Goal: Task Accomplishment & Management: Use online tool/utility

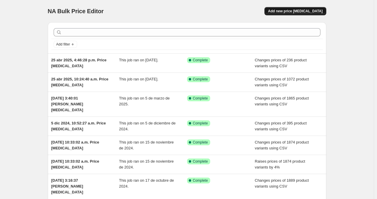
click at [296, 10] on span "Add new price [MEDICAL_DATA]" at bounding box center [295, 11] width 55 height 5
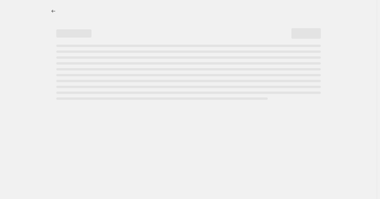
select select "percentage"
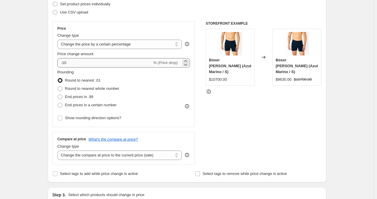
scroll to position [117, 0]
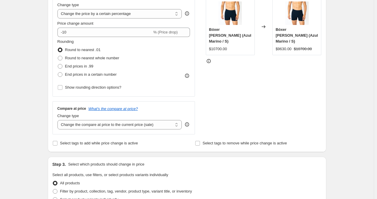
click at [19, 76] on div "Create new price [MEDICAL_DATA]. This page is ready Create new price [MEDICAL_D…" at bounding box center [187, 176] width 374 height 586
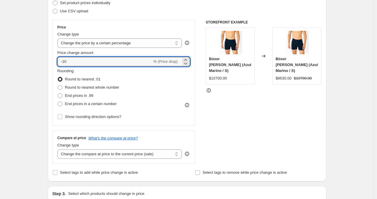
drag, startPoint x: 89, startPoint y: 62, endPoint x: 55, endPoint y: 62, distance: 34.3
click at [55, 62] on div "Price Change type Change the price to a certain amount Change the price by a ce…" at bounding box center [123, 73] width 143 height 106
type input "5"
click at [183, 83] on div "Rounding Round to nearest .01 Round to nearest whole number End prices in .99 E…" at bounding box center [123, 88] width 133 height 40
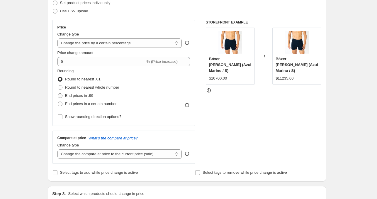
click at [82, 96] on span "End prices in .99" at bounding box center [79, 95] width 28 height 4
click at [58, 94] on input "End prices in .99" at bounding box center [58, 93] width 0 height 0
radio input "true"
click at [79, 79] on span "Round to nearest .01" at bounding box center [82, 79] width 35 height 4
click at [58, 77] on input "Round to nearest .01" at bounding box center [58, 77] width 0 height 0
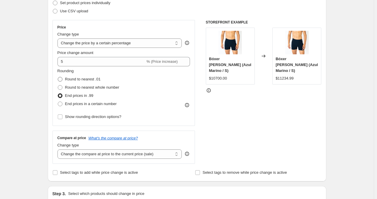
radio input "true"
click at [83, 88] on span "Round to nearest whole number" at bounding box center [92, 87] width 54 height 4
click at [58, 85] on input "Round to nearest whole number" at bounding box center [58, 85] width 0 height 0
radio input "true"
click at [84, 79] on span "Round to nearest .01" at bounding box center [82, 79] width 35 height 4
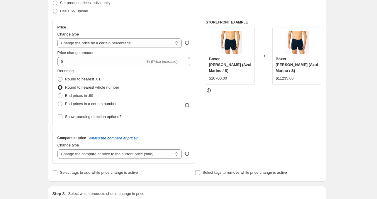
click at [58, 77] on input "Round to nearest .01" at bounding box center [58, 77] width 0 height 0
radio input "true"
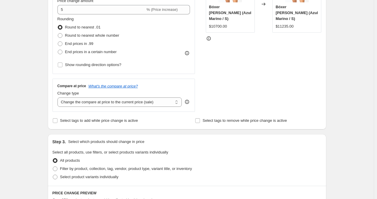
scroll to position [147, 0]
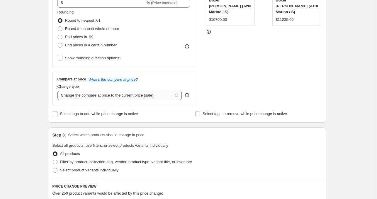
click at [149, 96] on select "Change the compare at price to the current price (sale) Change the compare at p…" at bounding box center [119, 95] width 125 height 9
click at [152, 98] on select "Change the compare at price to the current price (sale) Change the compare at p…" at bounding box center [119, 95] width 125 height 9
select select "pp"
click at [59, 91] on select "Change the compare at price to the current price (sale) Change the compare at p…" at bounding box center [119, 95] width 125 height 9
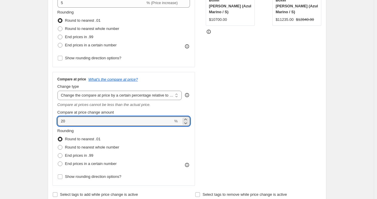
drag, startPoint x: 70, startPoint y: 122, endPoint x: 50, endPoint y: 120, distance: 20.3
click at [50, 120] on div "Step 2. Select how the prices should change Use bulk price change rules Set pro…" at bounding box center [187, 60] width 279 height 286
type input "5"
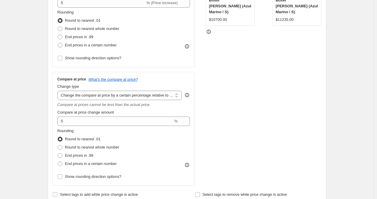
click at [228, 132] on div "STOREFRONT EXAMPLE Bóxer Tom Liso (Azul Marino / S) $10700.00 Changed to Bóxer …" at bounding box center [264, 73] width 116 height 224
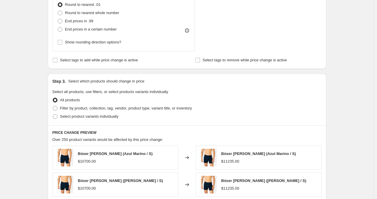
scroll to position [293, 0]
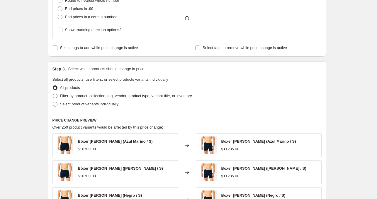
click at [56, 96] on span at bounding box center [55, 96] width 5 height 5
click at [53, 94] on input "Filter by product, collection, tag, vendor, product type, variant title, or inv…" at bounding box center [53, 94] width 0 height 0
radio input "true"
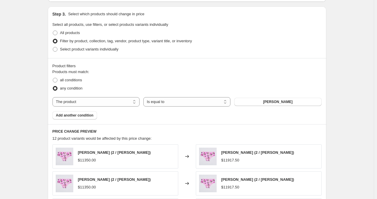
scroll to position [352, 0]
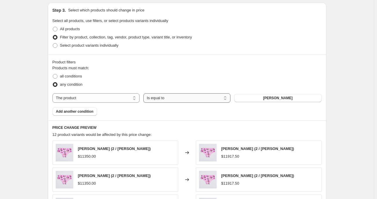
click at [168, 99] on select "Is equal to Is not equal to" at bounding box center [186, 97] width 87 height 9
click at [92, 99] on select "The product The product's collection The product's tag The product's vendor The…" at bounding box center [95, 97] width 87 height 9
select select "product_type"
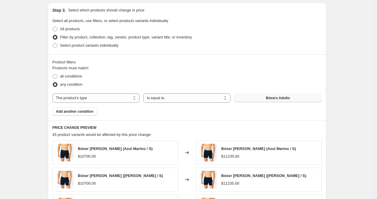
click at [292, 97] on button "Bóxers Adulto" at bounding box center [277, 98] width 87 height 8
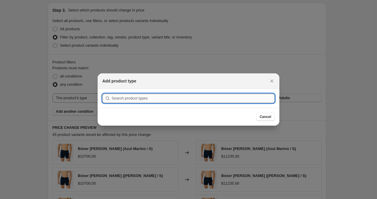
click at [245, 98] on input ":r2m:" at bounding box center [193, 98] width 163 height 9
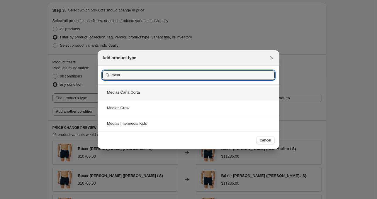
type input "medi"
click at [159, 88] on div "Medias Caña Corta" at bounding box center [189, 92] width 182 height 16
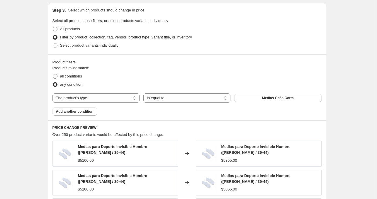
click at [81, 77] on span "all conditions" at bounding box center [71, 76] width 22 height 4
click at [53, 74] on input "all conditions" at bounding box center [53, 74] width 0 height 0
radio input "true"
click at [75, 28] on span "All products" at bounding box center [70, 29] width 20 height 4
click at [53, 27] on input "All products" at bounding box center [53, 27] width 0 height 0
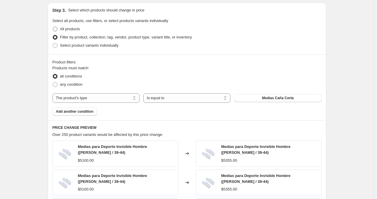
radio input "true"
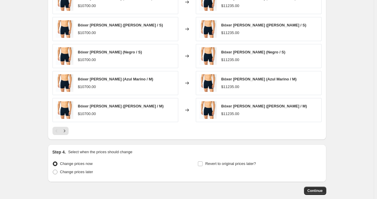
scroll to position [440, 0]
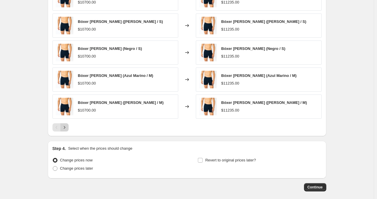
click at [67, 128] on icon "Next" at bounding box center [65, 127] width 6 height 6
click at [68, 131] on button "Next" at bounding box center [64, 127] width 8 height 8
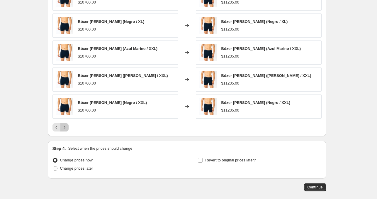
click at [67, 125] on icon "Next" at bounding box center [65, 127] width 6 height 6
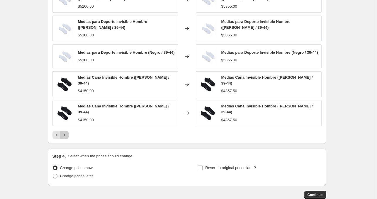
click at [69, 133] on button "Next" at bounding box center [64, 135] width 8 height 8
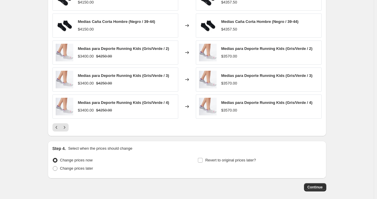
scroll to position [410, 0]
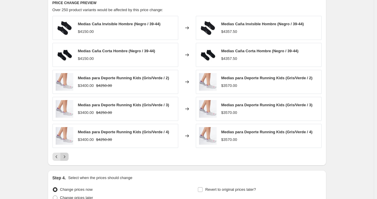
click at [66, 157] on icon "Next" at bounding box center [65, 157] width 6 height 6
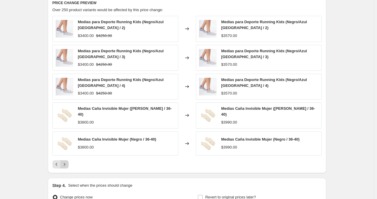
click at [67, 163] on icon "Next" at bounding box center [65, 164] width 6 height 6
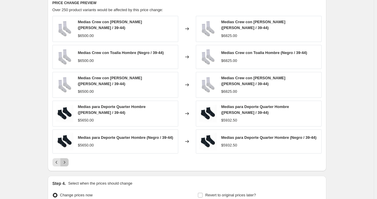
click at [67, 163] on icon "Next" at bounding box center [65, 162] width 6 height 6
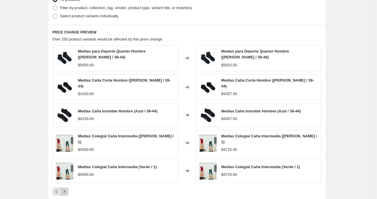
scroll to position [469, 0]
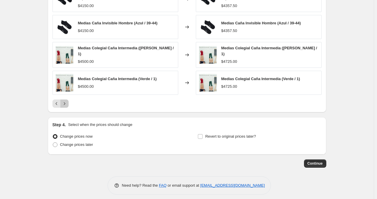
click at [67, 101] on icon "Next" at bounding box center [65, 104] width 6 height 6
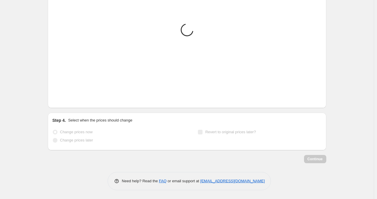
scroll to position [467, 0]
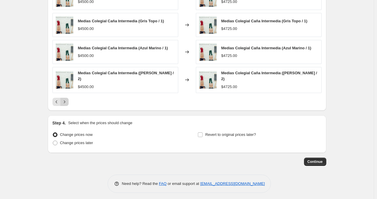
click at [67, 100] on icon "Next" at bounding box center [65, 102] width 6 height 6
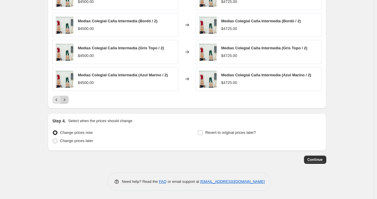
click at [67, 100] on icon "Next" at bounding box center [65, 100] width 6 height 6
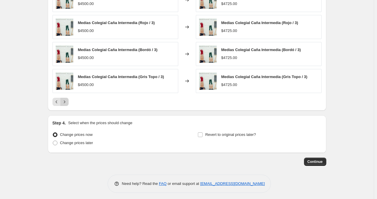
click at [67, 100] on icon "Next" at bounding box center [65, 102] width 6 height 6
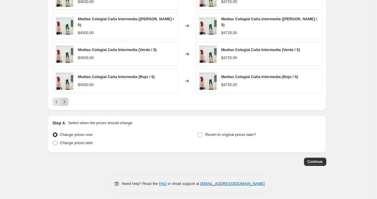
click at [67, 100] on icon "Next" at bounding box center [65, 102] width 6 height 6
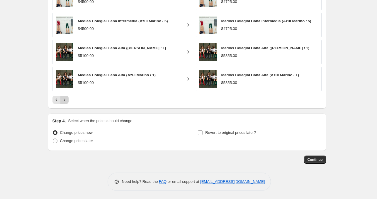
click at [67, 100] on icon "Next" at bounding box center [65, 100] width 6 height 6
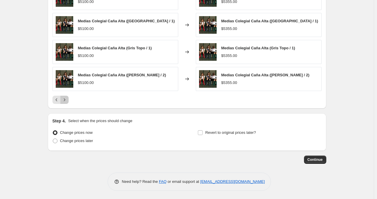
click at [67, 100] on icon "Next" at bounding box center [65, 100] width 6 height 6
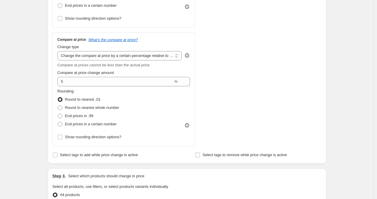
scroll to position [174, 0]
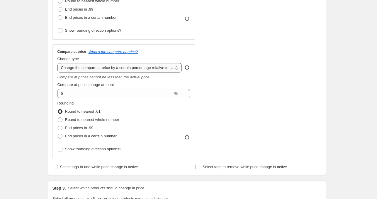
click at [83, 68] on select "Change the compare at price to the current price (sale) Change the compare at p…" at bounding box center [119, 67] width 125 height 9
click at [282, 121] on div "STOREFRONT EXAMPLE Medias Colegial Caña Alta (Azul Marino / 2) $5100.00 Changed…" at bounding box center [264, 46] width 116 height 224
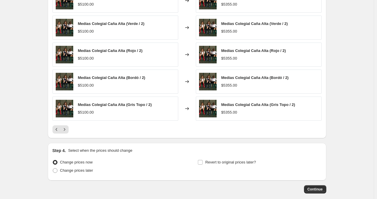
scroll to position [467, 0]
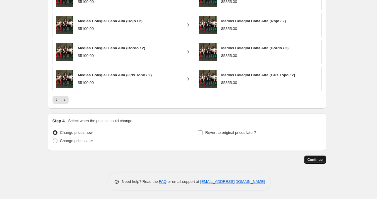
click at [319, 160] on span "Continue" at bounding box center [315, 159] width 15 height 5
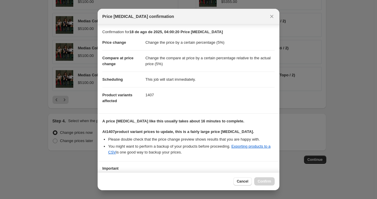
scroll to position [43, 0]
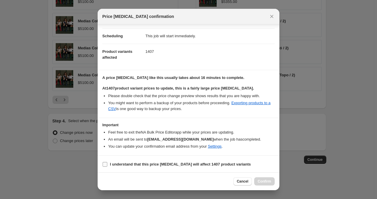
click at [106, 163] on input "I understand that this price change job will affect 1407 product variants" at bounding box center [105, 164] width 5 height 5
checkbox input "true"
click at [264, 182] on span "Confirm" at bounding box center [264, 181] width 13 height 5
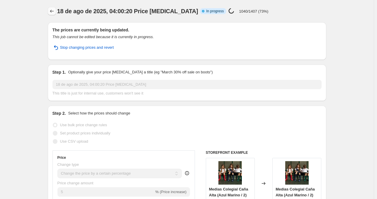
click at [53, 11] on icon "Price change jobs" at bounding box center [52, 11] width 6 height 6
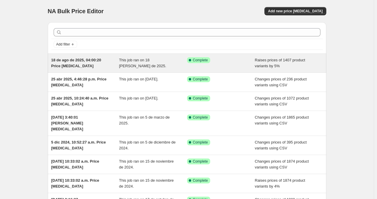
click at [73, 62] on span "18 de ago de 2025, 04:00:20 Price change job" at bounding box center [76, 63] width 50 height 10
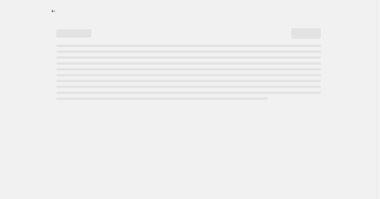
select select "percentage"
select select "pp"
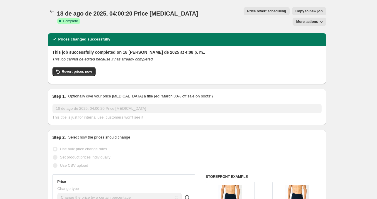
click at [318, 19] on span "More actions" at bounding box center [307, 21] width 22 height 5
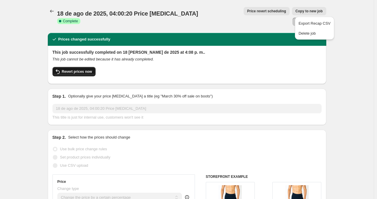
click at [75, 69] on span "Revert prices now" at bounding box center [77, 71] width 30 height 5
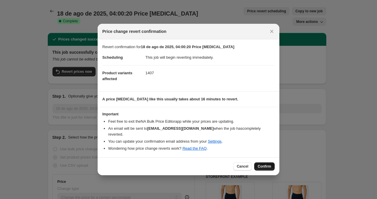
click at [263, 165] on span "Confirm" at bounding box center [264, 166] width 13 height 5
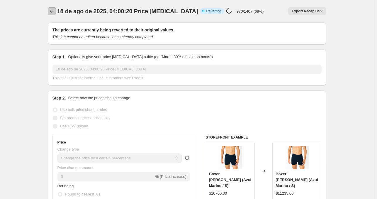
click at [53, 12] on icon "Price change jobs" at bounding box center [52, 11] width 6 height 6
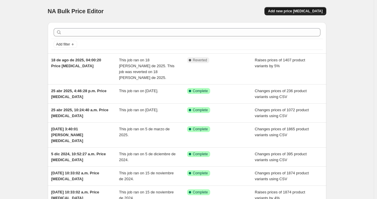
click at [297, 9] on span "Add new price change job" at bounding box center [295, 11] width 55 height 5
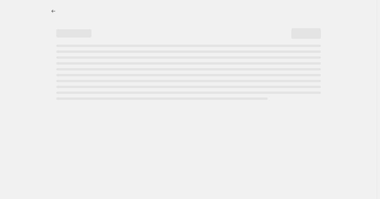
select select "percentage"
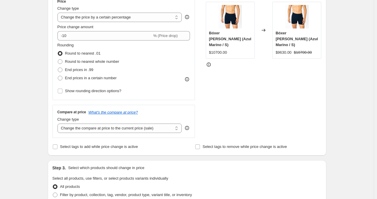
scroll to position [117, 0]
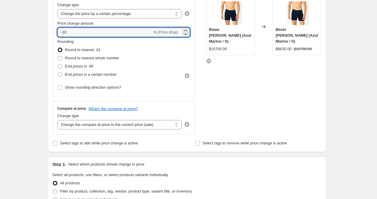
drag, startPoint x: 85, startPoint y: 32, endPoint x: 52, endPoint y: 29, distance: 33.3
click at [52, 29] on div "Step 2. Select how the prices should change Use bulk price change rules Set pro…" at bounding box center [187, 49] width 279 height 206
type input "5"
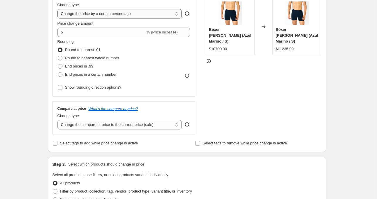
click at [110, 13] on select "Change the price to a certain amount Change the price by a certain amount Chang…" at bounding box center [119, 13] width 125 height 9
select select "ecap"
click at [59, 9] on select "Change the price to a certain amount Change the price by a certain amount Chang…" at bounding box center [119, 13] width 125 height 9
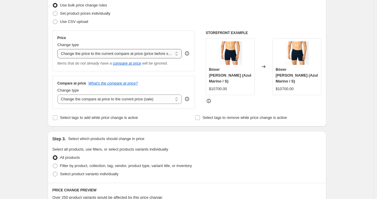
scroll to position [59, 0]
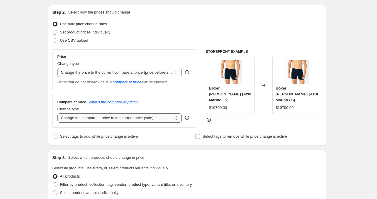
click at [80, 121] on select "Change the compare at price to the current price (sale) Change the compare at p…" at bounding box center [119, 117] width 125 height 9
select select "percentage"
click at [59, 113] on select "Change the compare at price to the current price (sale) Change the compare at p…" at bounding box center [119, 117] width 125 height 9
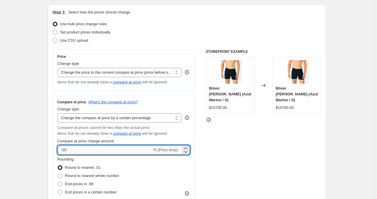
drag, startPoint x: 80, startPoint y: 122, endPoint x: 57, endPoint y: 146, distance: 33.6
click at [57, 146] on div "Compare at price What's the compare at price? Change type Change the compare at…" at bounding box center [123, 155] width 143 height 120
type input "5"
click at [249, 146] on div "STOREFRONT EXAMPLE Bóxer Tom Liso (Azul Marino / S) $10700.00 Changed to Bóxer …" at bounding box center [264, 131] width 116 height 165
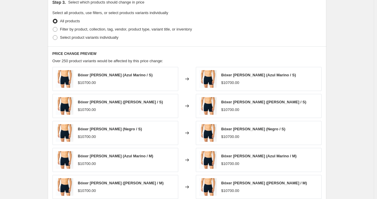
scroll to position [381, 0]
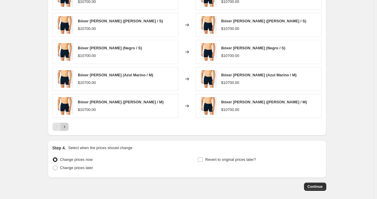
click at [65, 126] on icon "Next" at bounding box center [65, 127] width 6 height 6
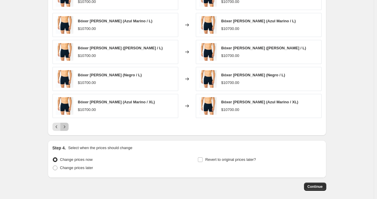
click at [67, 125] on icon "Next" at bounding box center [65, 127] width 6 height 6
click at [67, 127] on icon "Next" at bounding box center [65, 127] width 6 height 6
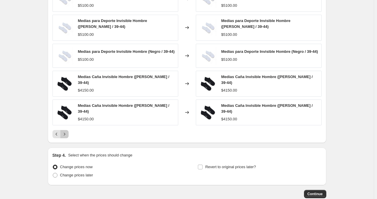
click at [67, 133] on icon "Next" at bounding box center [65, 134] width 6 height 6
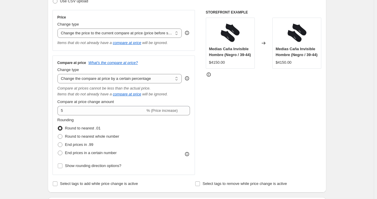
scroll to position [88, 0]
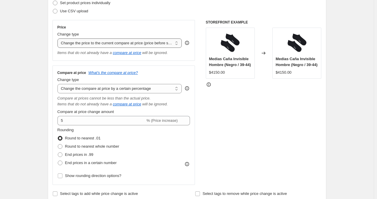
click at [164, 43] on select "Change the price to a certain amount Change the price by a certain amount Chang…" at bounding box center [119, 42] width 125 height 9
select select "by"
click at [59, 38] on select "Change the price to a certain amount Change the price by a certain amount Chang…" at bounding box center [119, 42] width 125 height 9
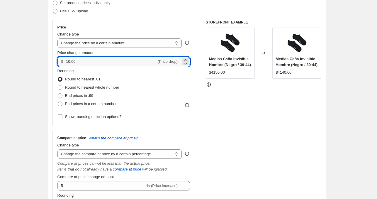
drag, startPoint x: 127, startPoint y: 63, endPoint x: 16, endPoint y: 60, distance: 110.6
type input "5.00"
click at [134, 71] on div "Rounding Round to nearest .01 Round to nearest whole number End prices in .99 E…" at bounding box center [123, 88] width 133 height 40
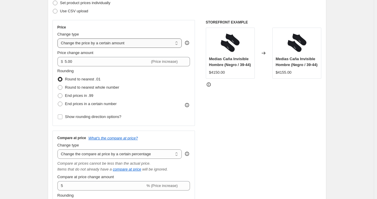
click at [141, 43] on select "Change the price to a certain amount Change the price by a certain amount Chang…" at bounding box center [119, 42] width 125 height 9
select select "percentage"
click at [59, 38] on select "Change the price to a certain amount Change the price by a certain amount Chang…" at bounding box center [119, 42] width 125 height 9
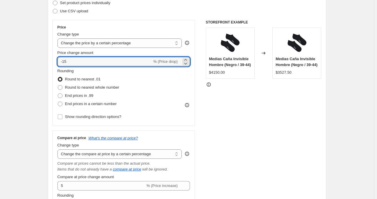
drag, startPoint x: 79, startPoint y: 62, endPoint x: 13, endPoint y: 60, distance: 65.7
type input "5"
click at [232, 133] on div "STOREFRONT EXAMPLE Medias Caña Invisible Hombre (Negro / 39-44) $4150.00 Change…" at bounding box center [264, 135] width 116 height 230
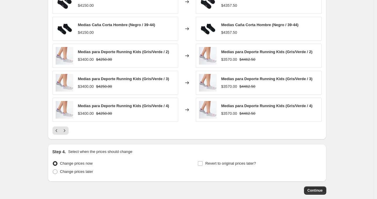
scroll to position [473, 0]
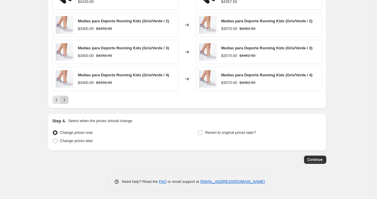
click at [65, 99] on icon "Next" at bounding box center [64, 99] width 1 height 3
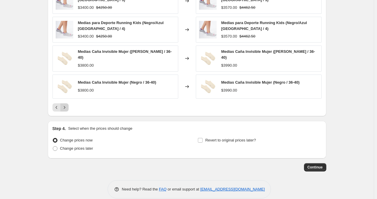
click at [69, 106] on button "Next" at bounding box center [64, 107] width 8 height 8
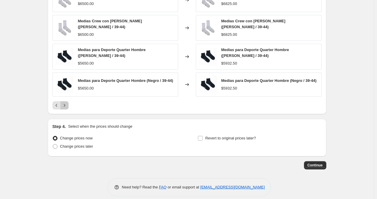
click at [67, 106] on icon "Next" at bounding box center [65, 105] width 6 height 6
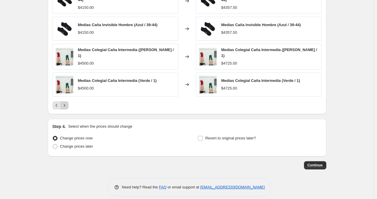
click at [67, 102] on icon "Next" at bounding box center [65, 105] width 6 height 6
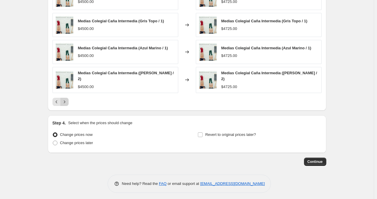
click at [67, 101] on icon "Next" at bounding box center [65, 102] width 6 height 6
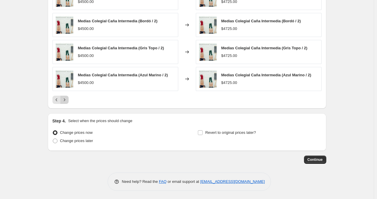
click at [67, 101] on icon "Next" at bounding box center [65, 100] width 6 height 6
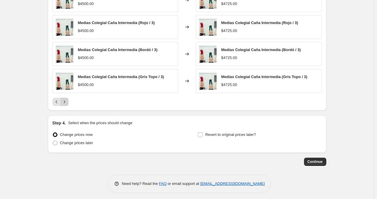
click at [67, 101] on icon "Next" at bounding box center [65, 102] width 6 height 6
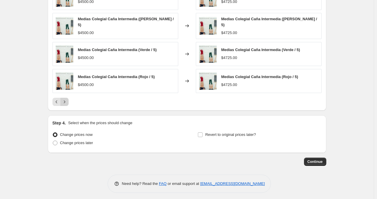
click at [67, 101] on icon "Next" at bounding box center [65, 102] width 6 height 6
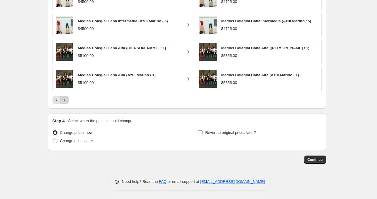
click at [67, 101] on icon "Next" at bounding box center [65, 100] width 6 height 6
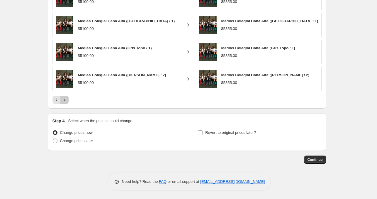
click at [67, 101] on icon "Next" at bounding box center [65, 100] width 6 height 6
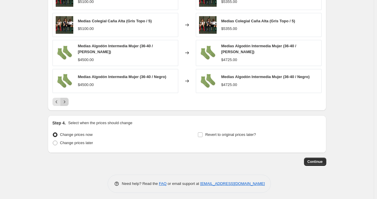
click at [67, 101] on icon "Next" at bounding box center [65, 102] width 6 height 6
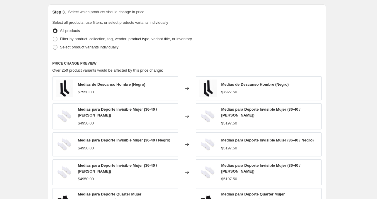
scroll to position [297, 0]
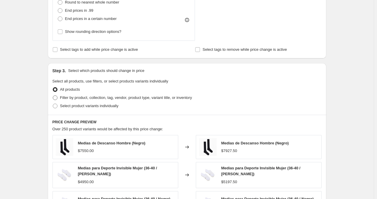
click at [66, 99] on span "Filter by product, collection, tag, vendor, product type, variant title, or inv…" at bounding box center [126, 97] width 132 height 4
click at [53, 96] on input "Filter by product, collection, tag, vendor, product type, variant title, or inv…" at bounding box center [53, 95] width 0 height 0
radio input "true"
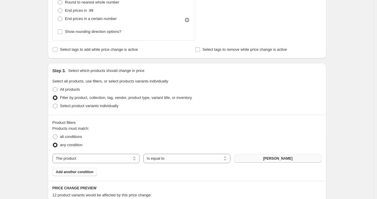
click at [252, 158] on button "Bombacha Minnie" at bounding box center [277, 158] width 87 height 8
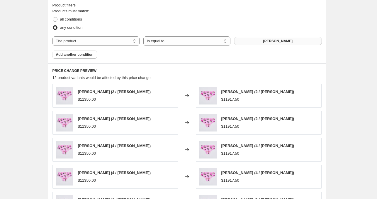
click at [282, 41] on span "Bombacha Minnie" at bounding box center [278, 41] width 30 height 5
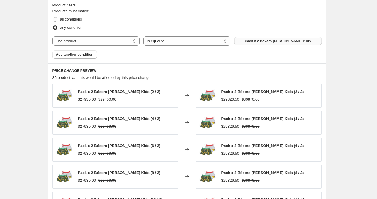
click at [261, 40] on span "Pack x 2 Bóxers Rey León Kids" at bounding box center [278, 41] width 66 height 5
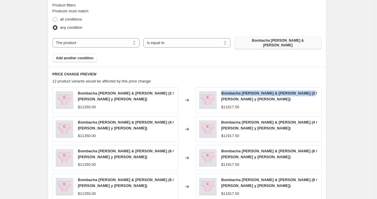
drag, startPoint x: 222, startPoint y: 90, endPoint x: 305, endPoint y: 92, distance: 83.0
click at [305, 92] on div "Bombacha Minnie & Daisy (2 / Hueso y rosa) $11917.50" at bounding box center [259, 100] width 126 height 26
copy span "Bombacha Minnie & Daisy (2 / Hueso y rosa)"
click at [264, 40] on span "Bombacha Minnie & Daisy" at bounding box center [278, 42] width 80 height 9
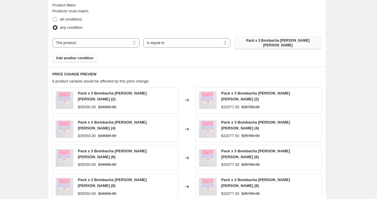
click at [277, 44] on button "Pack x 3 Bombacha Minnie Mickey Daisy" at bounding box center [277, 42] width 87 height 13
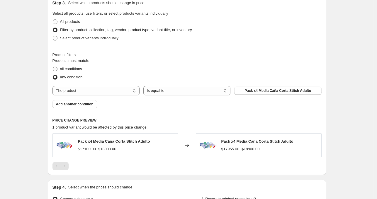
scroll to position [356, 0]
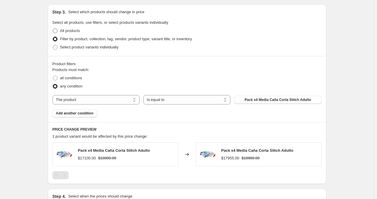
click at [68, 32] on span "All products" at bounding box center [70, 30] width 20 height 4
click at [53, 29] on input "All products" at bounding box center [53, 28] width 0 height 0
radio input "true"
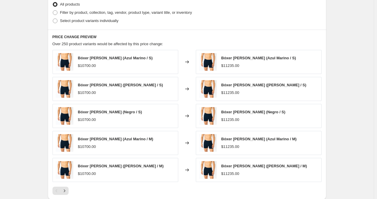
scroll to position [473, 0]
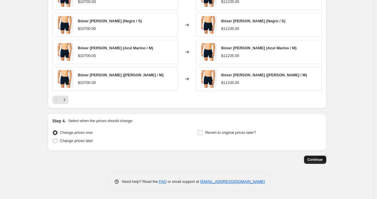
click at [319, 159] on span "Continue" at bounding box center [315, 159] width 15 height 5
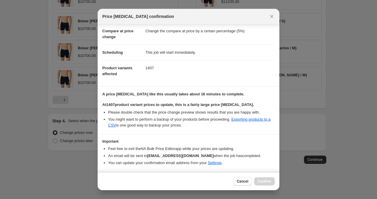
scroll to position [43, 0]
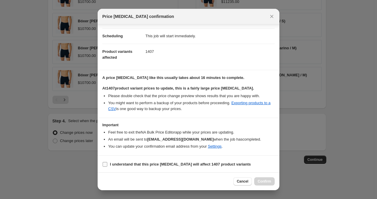
click at [104, 163] on input "I understand that this price change job will affect 1407 product variants" at bounding box center [105, 164] width 5 height 5
checkbox input "true"
click at [266, 181] on span "Confirm" at bounding box center [264, 181] width 13 height 5
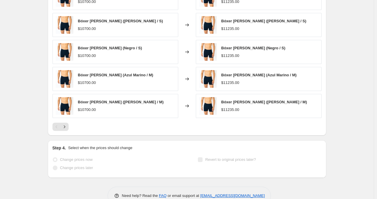
scroll to position [488, 0]
